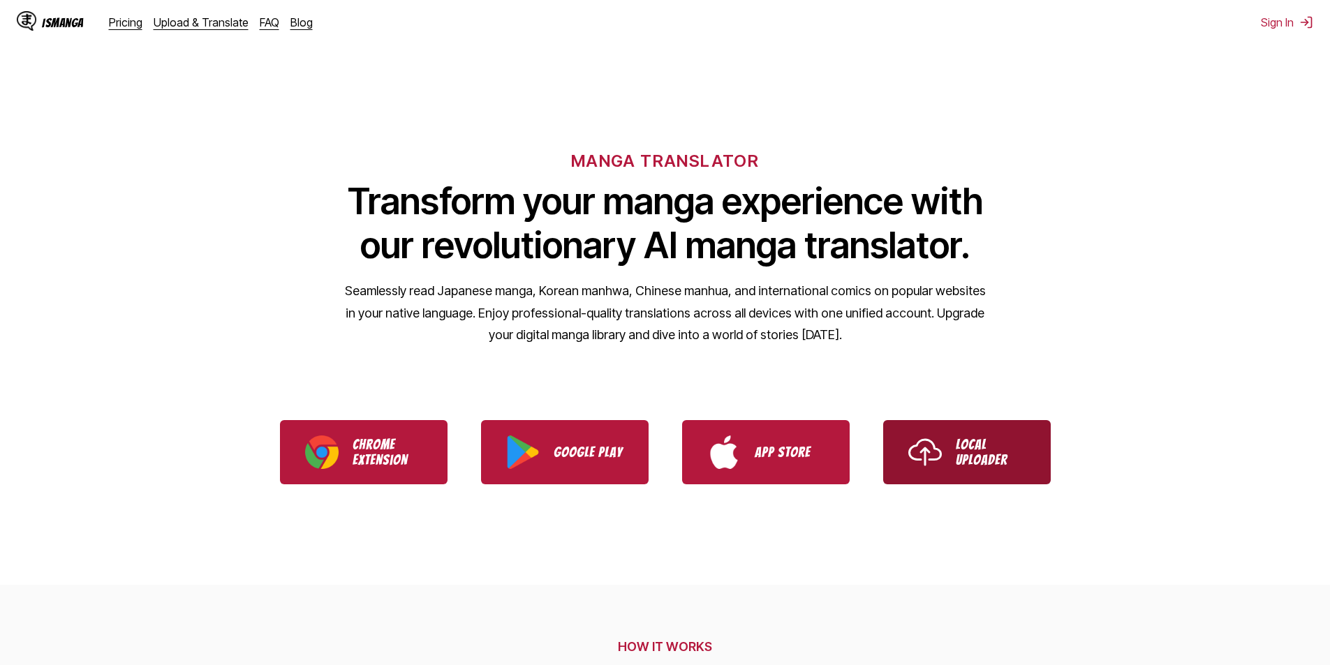
click at [975, 440] on p "Local Uploader" at bounding box center [991, 452] width 70 height 31
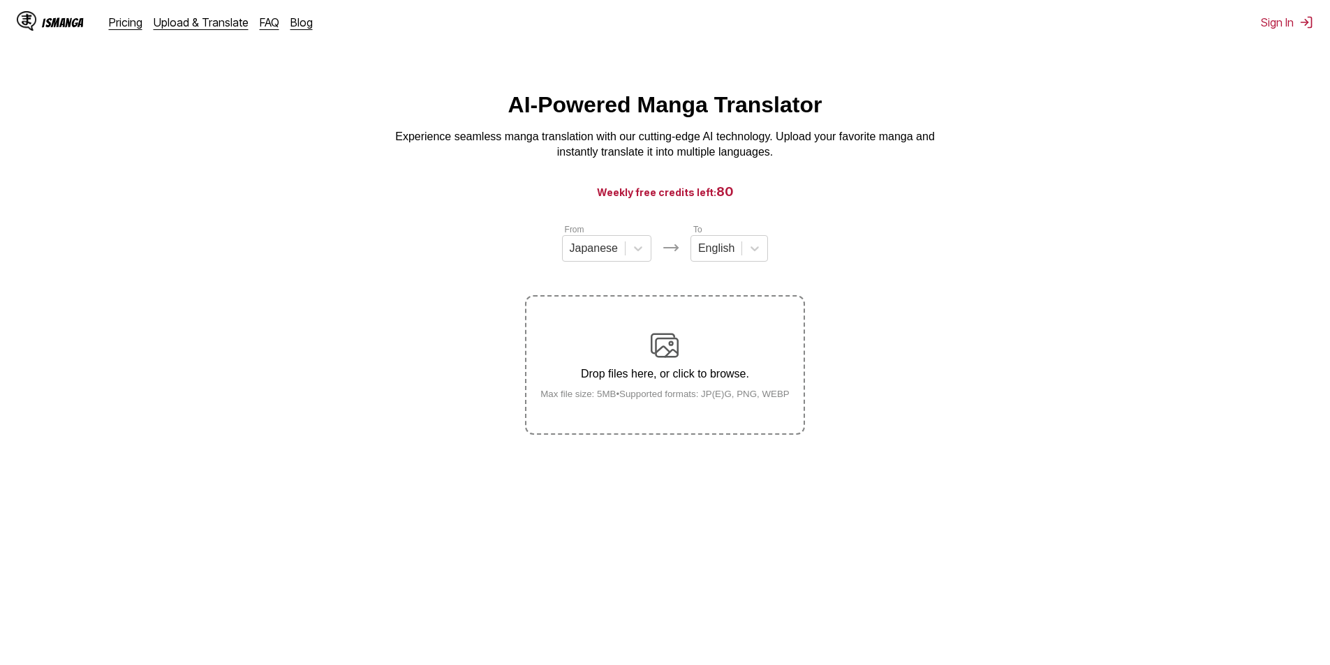
click at [640, 328] on label "Drop files here, or click to browse. Max file size: 5MB • Supported formats: JP…" at bounding box center [664, 365] width 276 height 137
click at [0, 0] on input "Drop files here, or click to browse. Max file size: 5MB • Supported formats: JP…" at bounding box center [0, 0] width 0 height 0
click at [702, 369] on div "Drop files here, or click to browse. Max file size: 5MB • Supported formats: JP…" at bounding box center [665, 366] width 272 height 68
click at [0, 0] on input "Drop files here, or click to browse. Max file size: 5MB • Supported formats: JP…" at bounding box center [0, 0] width 0 height 0
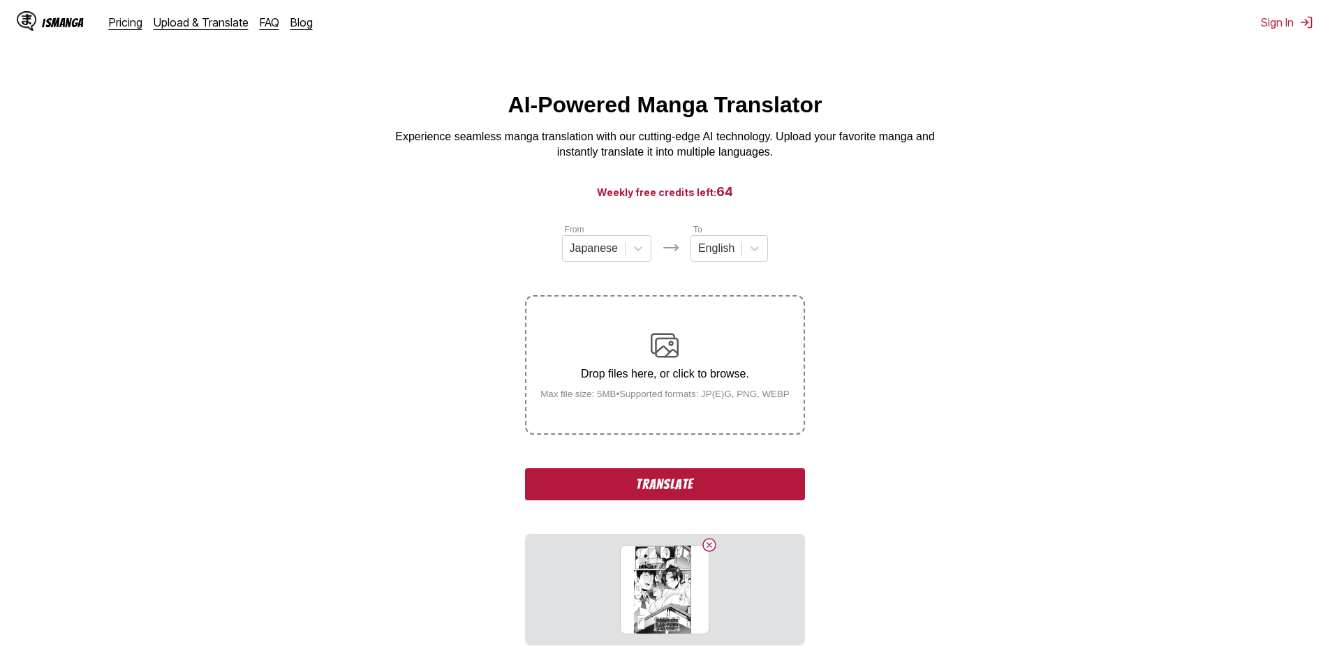
click at [693, 481] on button "Translate" at bounding box center [664, 484] width 279 height 32
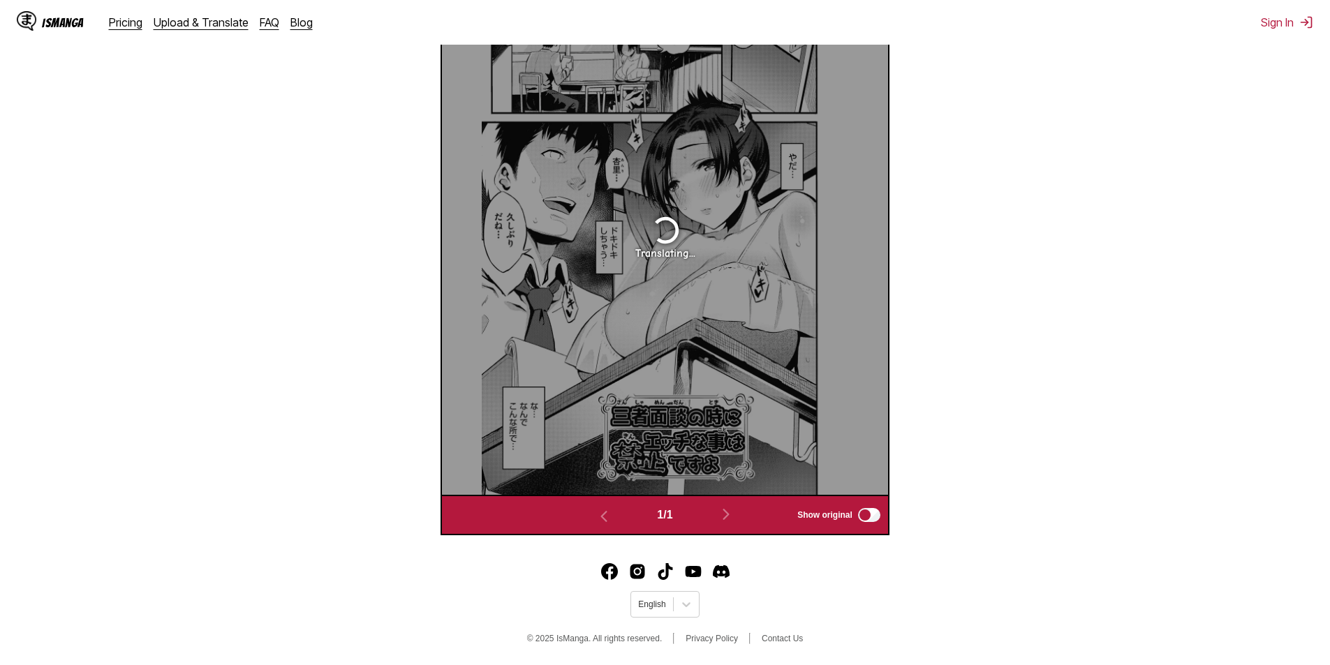
scroll to position [373, 0]
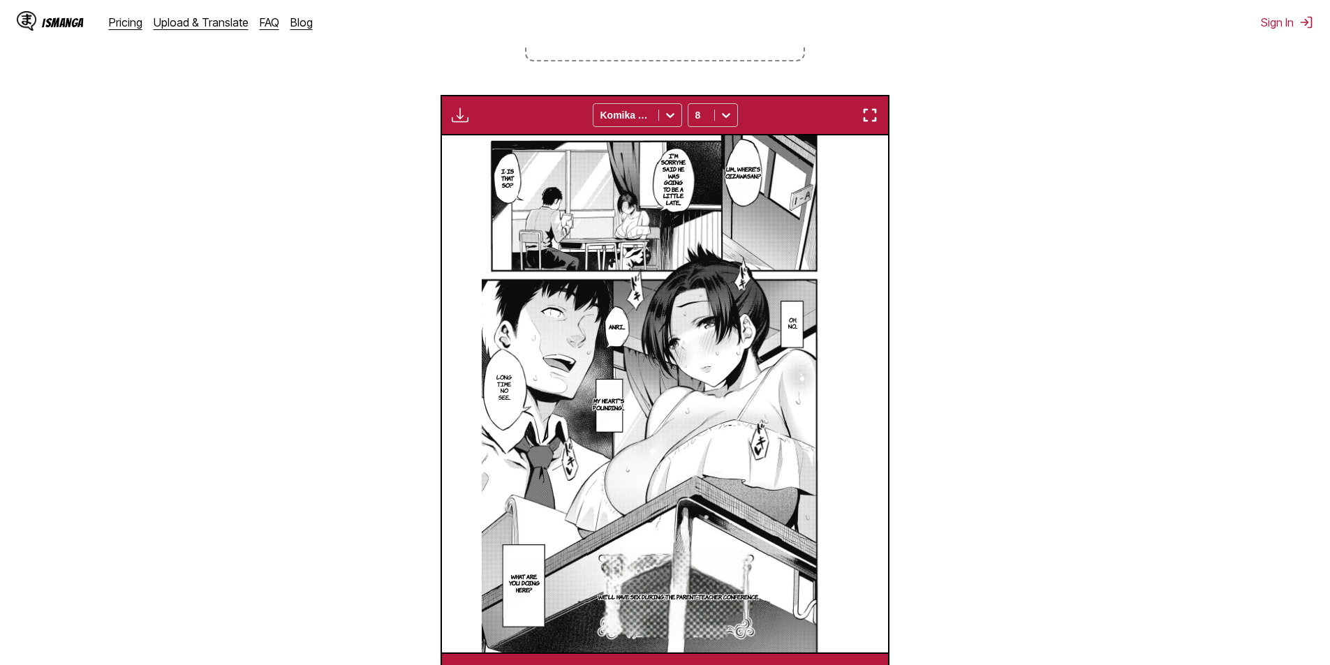
click at [864, 118] on img "button" at bounding box center [869, 115] width 17 height 17
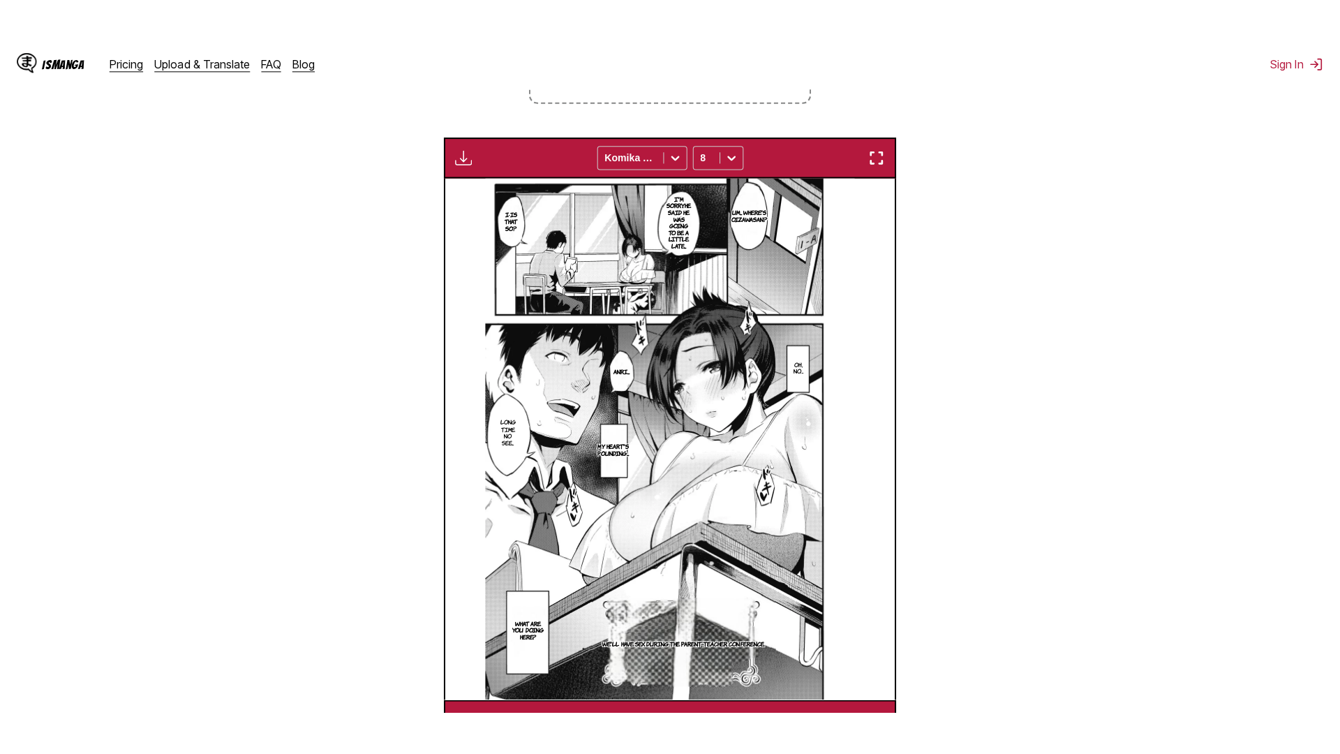
scroll to position [147, 0]
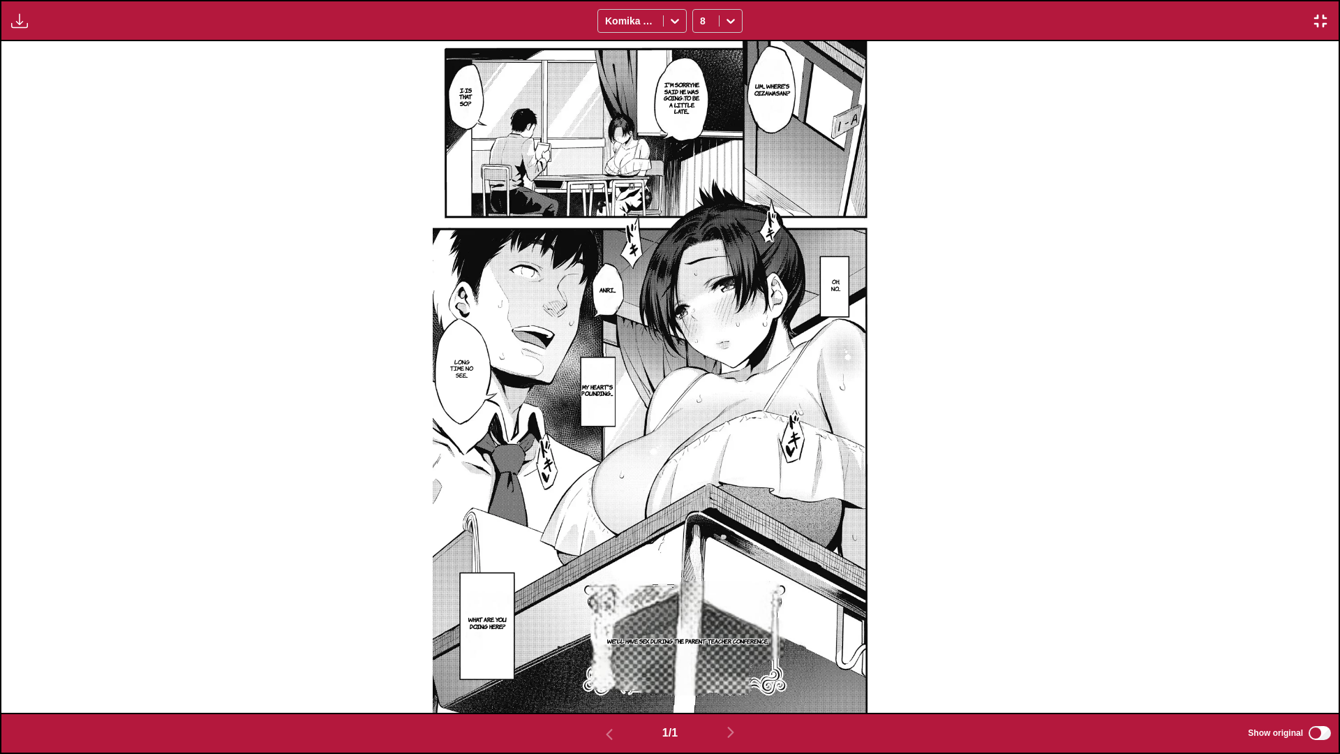
click at [939, 195] on div "Um... Where's oizawasan? I'm sorry. He said he was going to be a little late...…" at bounding box center [670, 377] width 1338 height 672
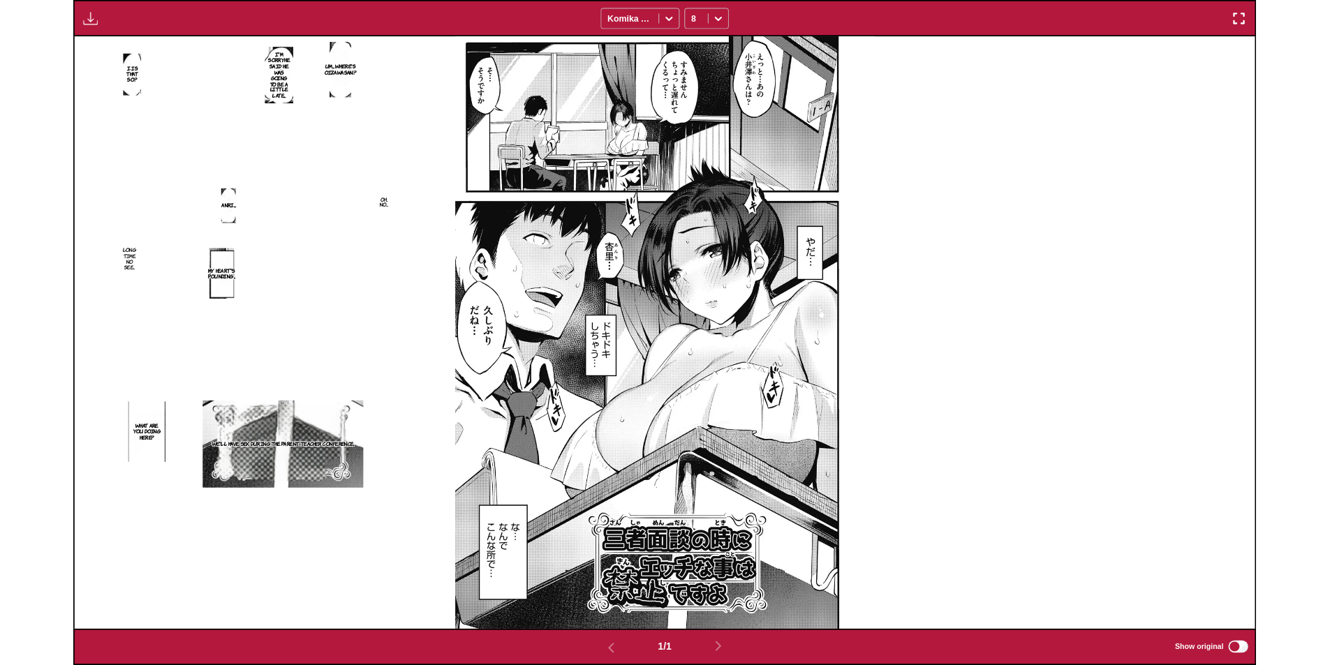
scroll to position [363, 0]
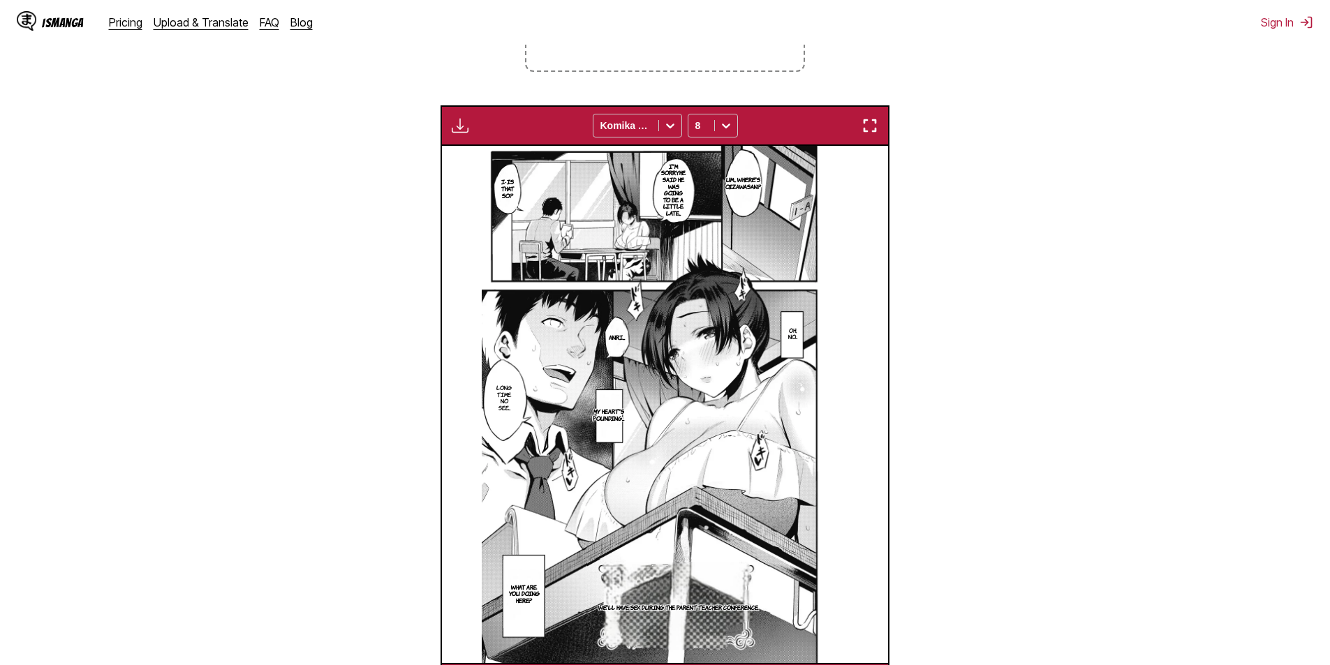
click at [460, 117] on div "Available for premium users only Komika Axis 8" at bounding box center [665, 125] width 449 height 40
click at [461, 127] on img "button" at bounding box center [460, 125] width 17 height 17
click at [976, 235] on section "From Japanese To English Drop files here, or click to browse. Max file size: 5M…" at bounding box center [665, 282] width 1308 height 844
